Goal: Task Accomplishment & Management: Manage account settings

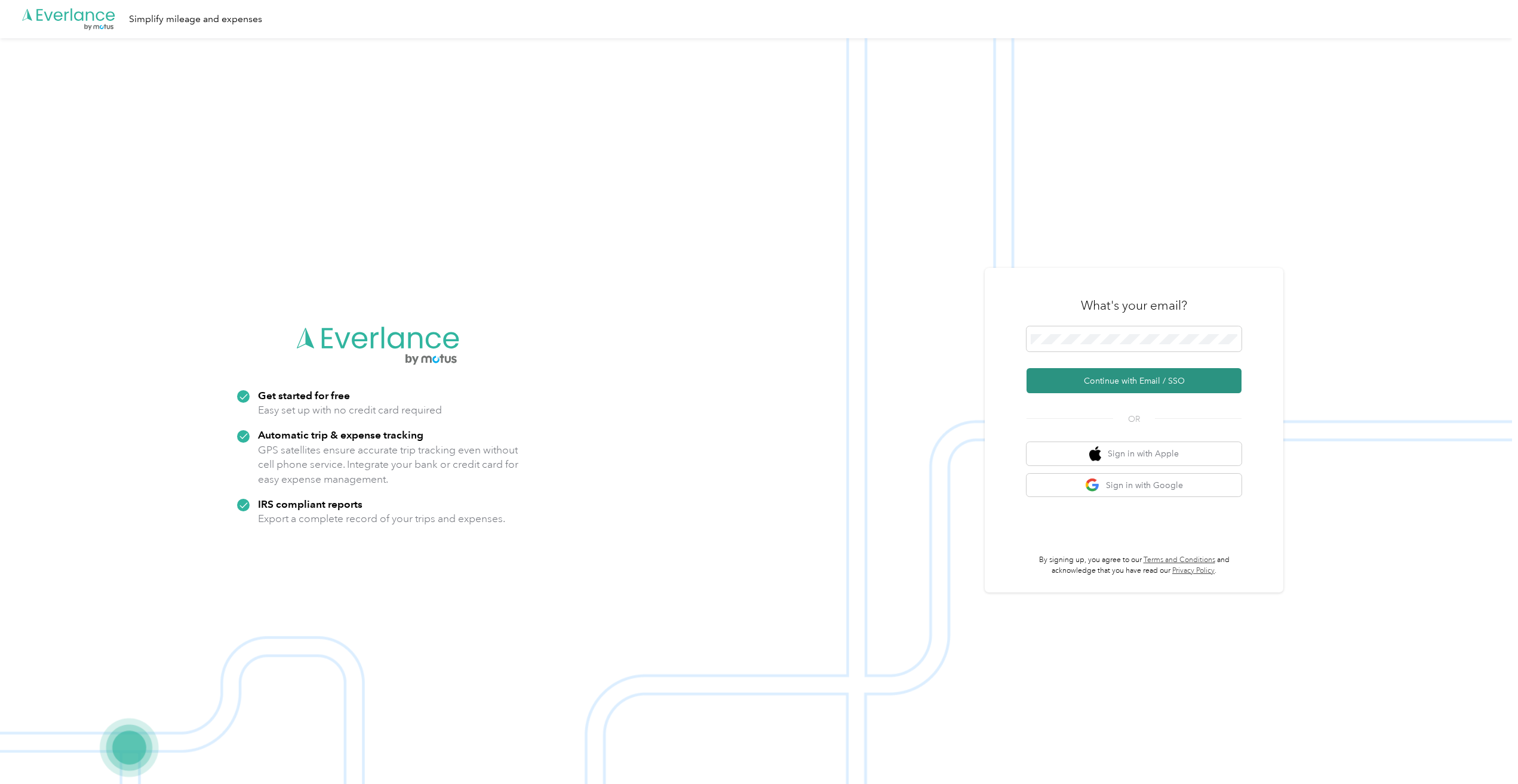
click at [1145, 382] on button "Continue with Email / SSO" at bounding box center [1133, 380] width 215 height 25
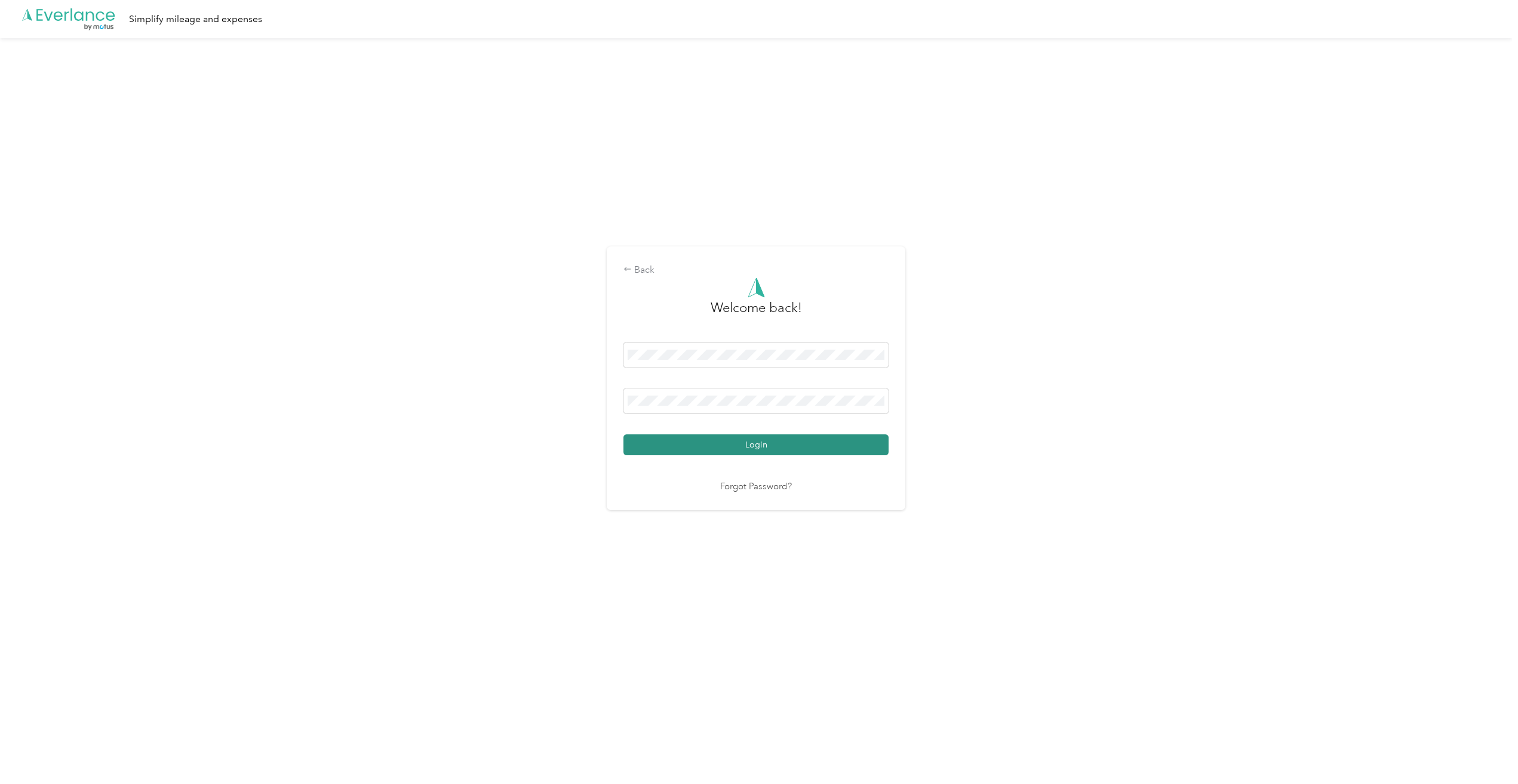
click at [771, 440] on button "Login" at bounding box center [756, 445] width 265 height 21
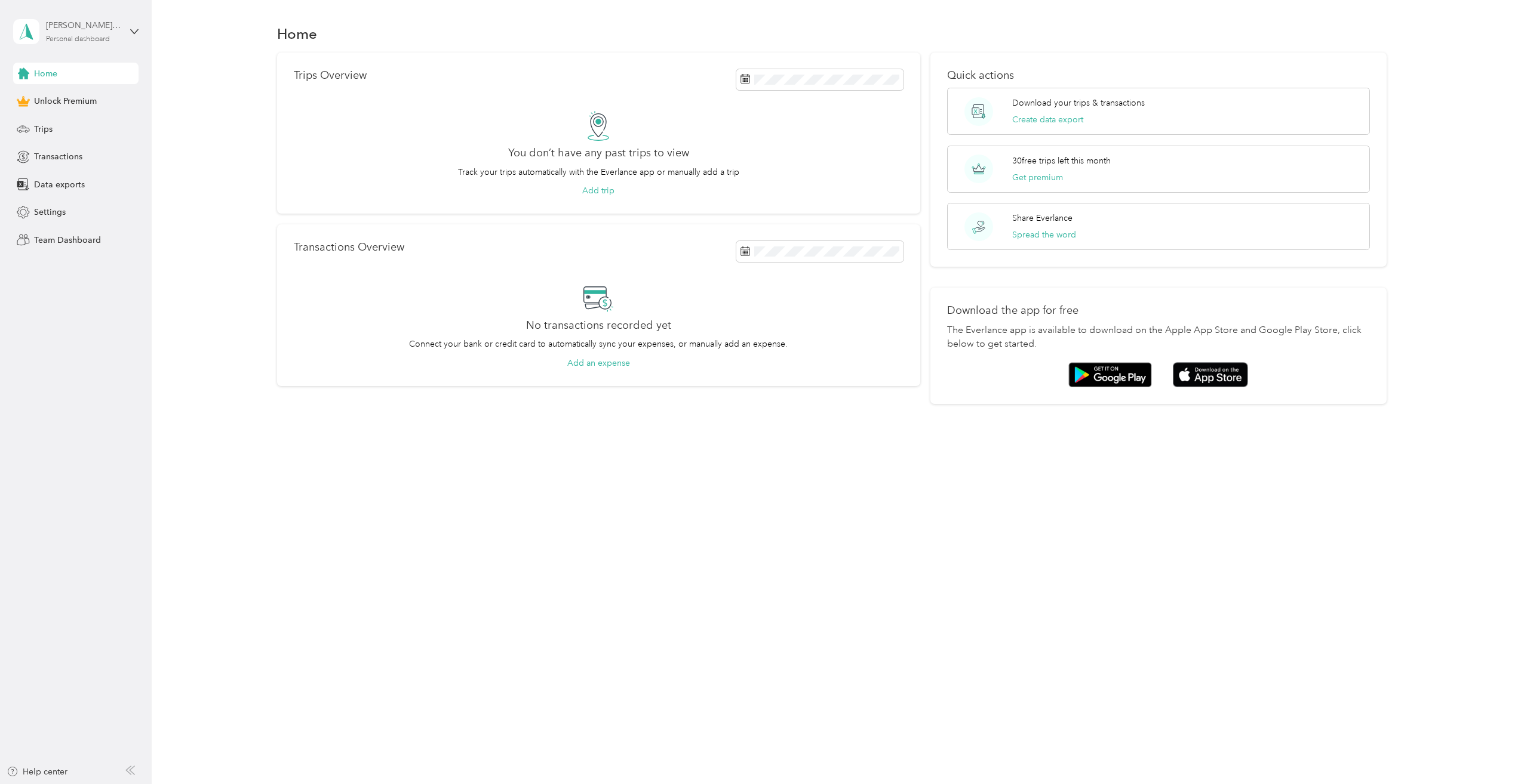
click at [86, 32] on div "[PERSON_NAME][EMAIL_ADDRESS][PERSON_NAME][DOMAIN_NAME] Personal dashboard" at bounding box center [83, 31] width 74 height 24
click at [28, 27] on icon at bounding box center [26, 32] width 13 height 15
click at [46, 126] on span "Trips" at bounding box center [44, 129] width 19 height 13
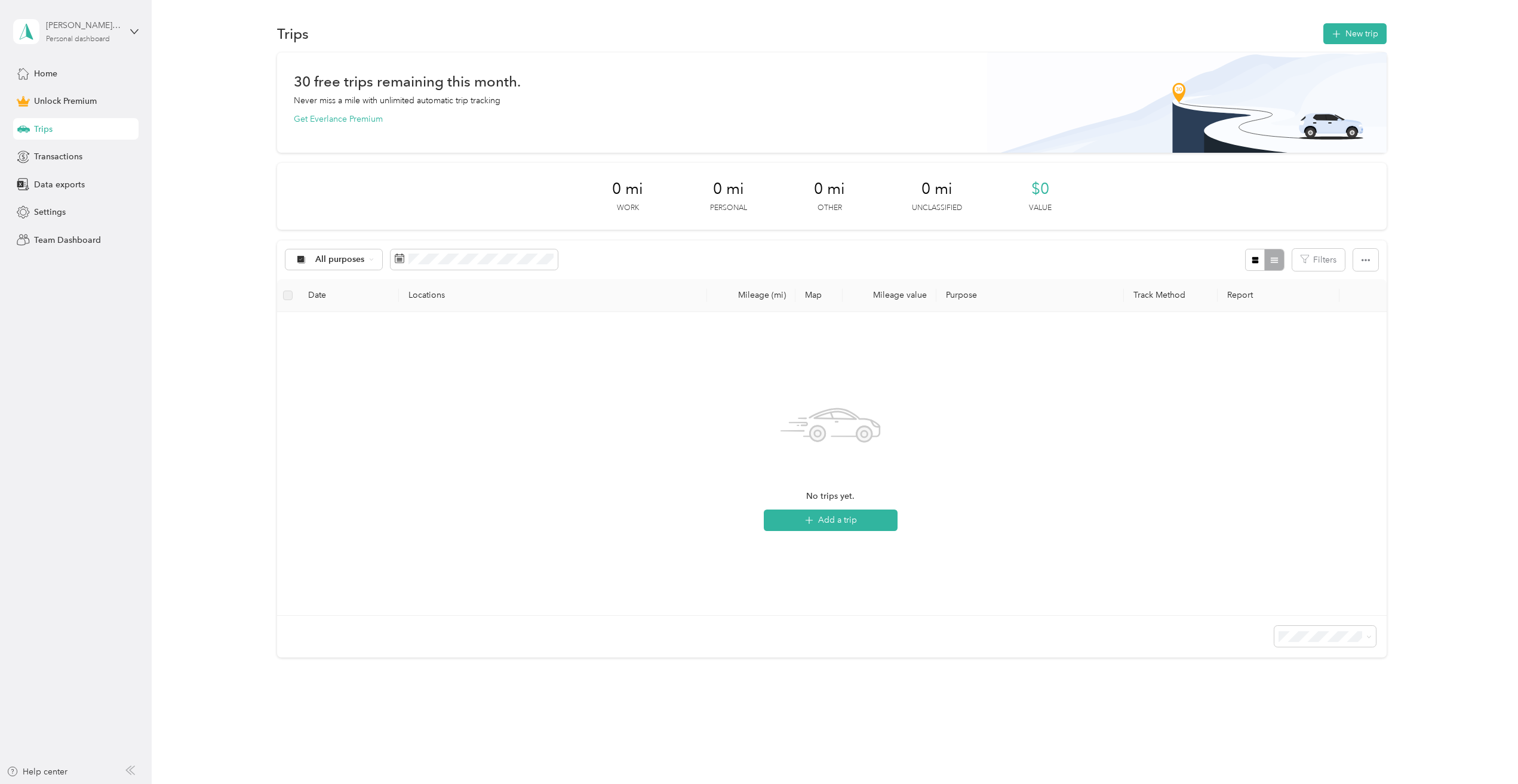
click at [96, 30] on div "[PERSON_NAME][EMAIL_ADDRESS][PERSON_NAME][DOMAIN_NAME]" at bounding box center [83, 25] width 74 height 13
click at [44, 73] on span "Home" at bounding box center [45, 74] width 23 height 13
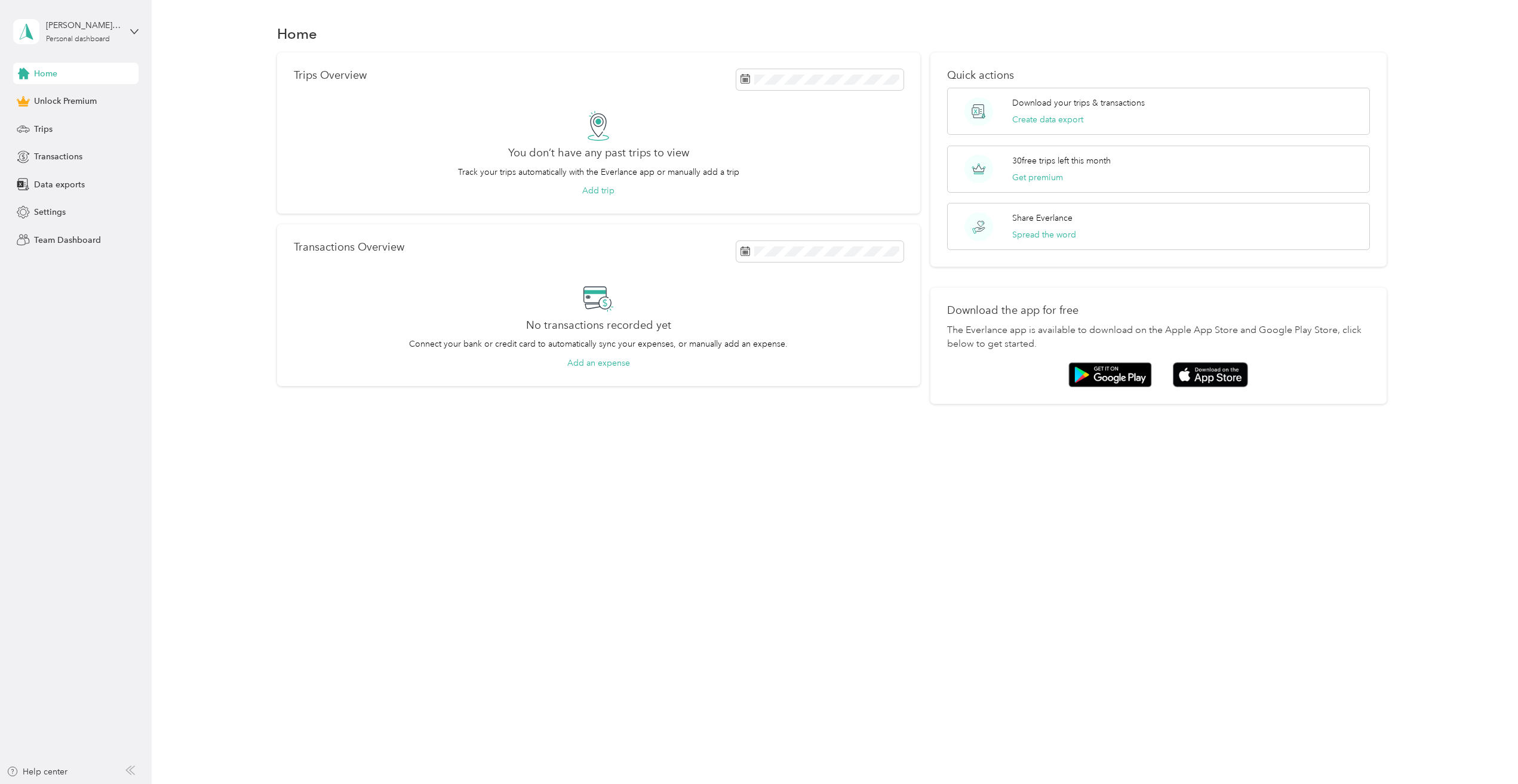
click at [127, 30] on div "[PERSON_NAME][EMAIL_ADDRESS][PERSON_NAME][DOMAIN_NAME] Personal dashboard" at bounding box center [75, 32] width 126 height 42
click at [118, 32] on div "[PERSON_NAME][EMAIL_ADDRESS][PERSON_NAME][DOMAIN_NAME] Personal dashboard" at bounding box center [83, 31] width 74 height 24
click at [66, 94] on div "Log out" at bounding box center [47, 94] width 46 height 13
